Goal: Task Accomplishment & Management: Manage account settings

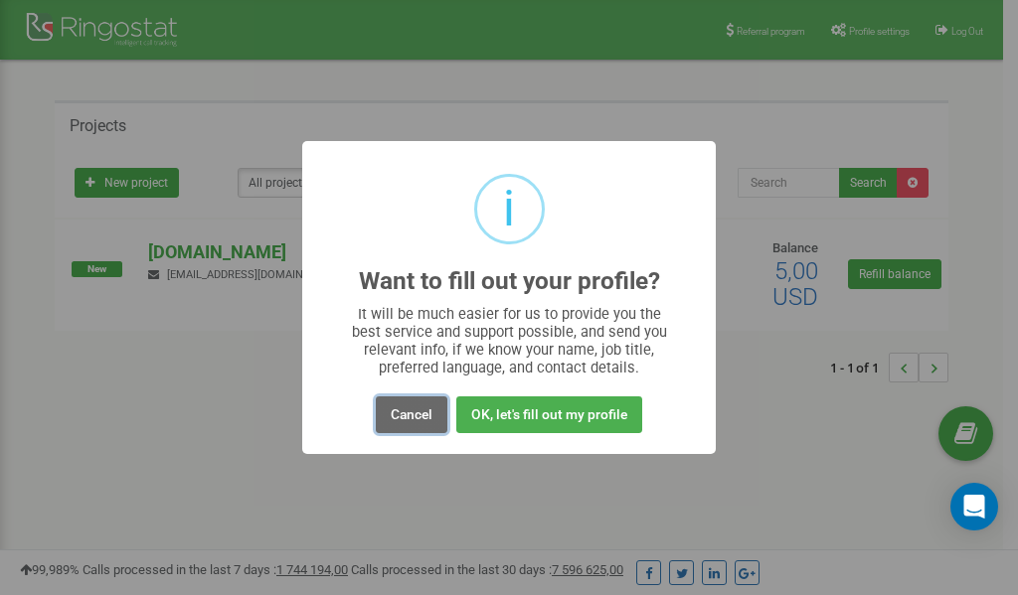
click at [406, 413] on button "Cancel" at bounding box center [412, 415] width 72 height 37
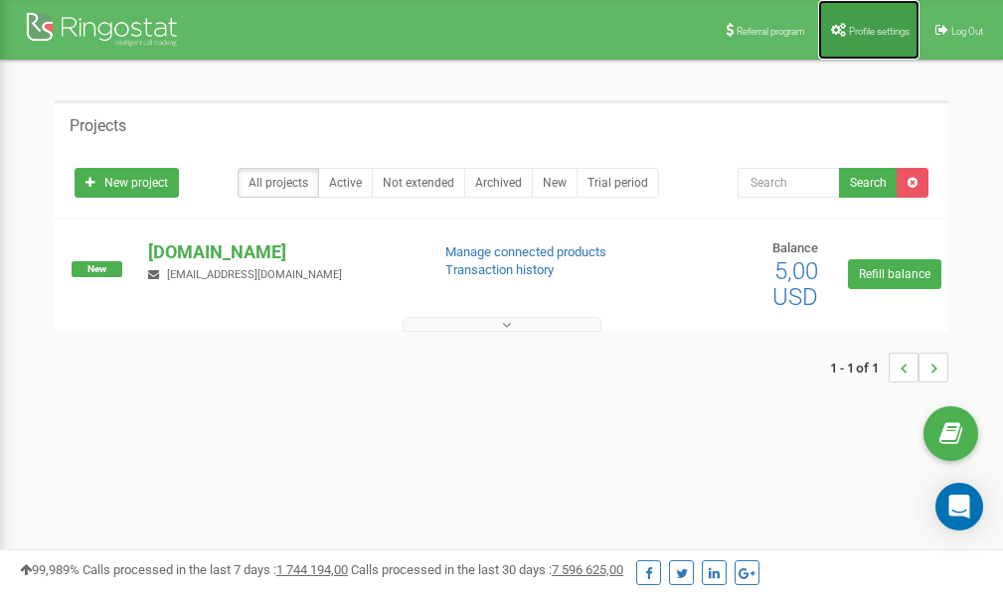
click at [867, 33] on span "Profile settings" at bounding box center [879, 31] width 61 height 11
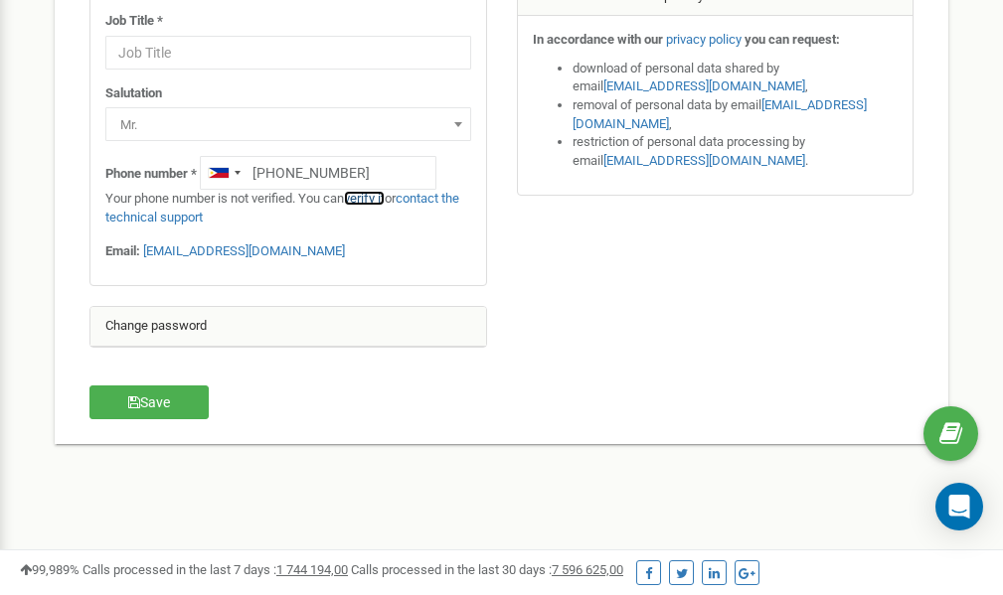
click at [374, 199] on link "verify it" at bounding box center [364, 198] width 41 height 15
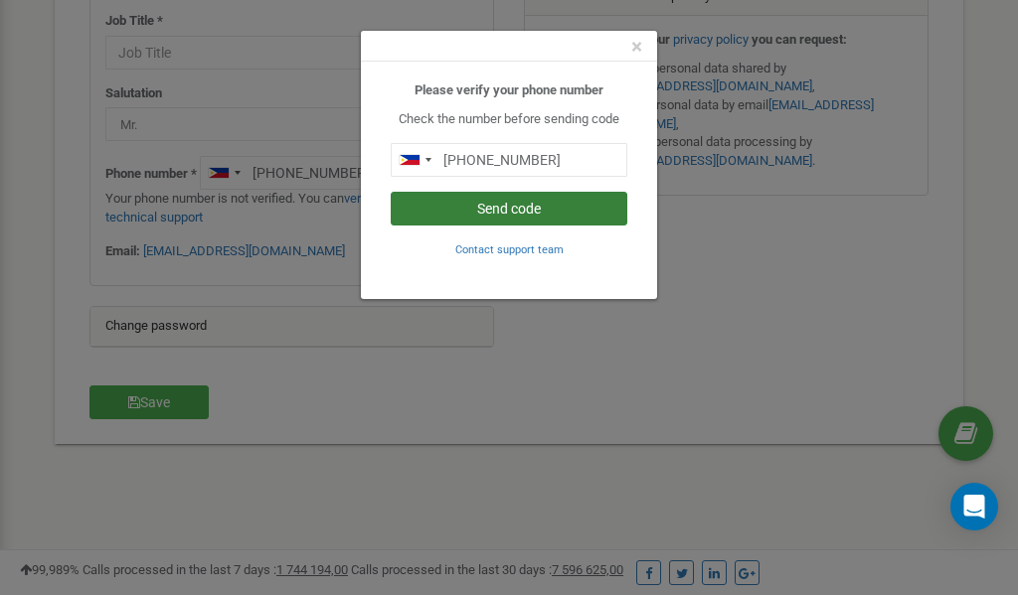
click at [525, 209] on button "Send code" at bounding box center [509, 209] width 237 height 34
